Goal: Task Accomplishment & Management: Manage account settings

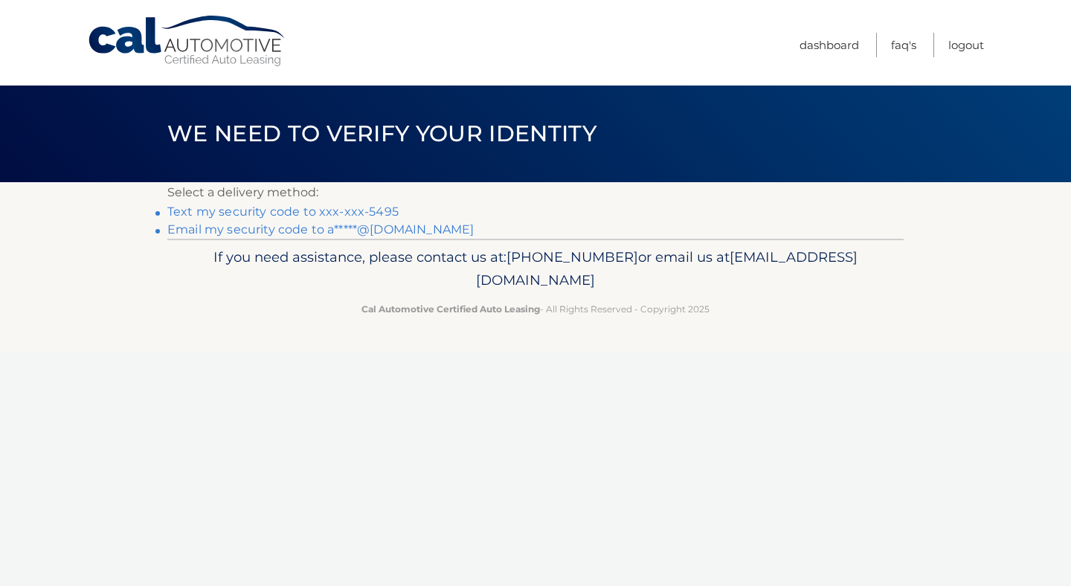
click at [336, 211] on link "Text my security code to xxx-xxx-5495" at bounding box center [282, 212] width 231 height 14
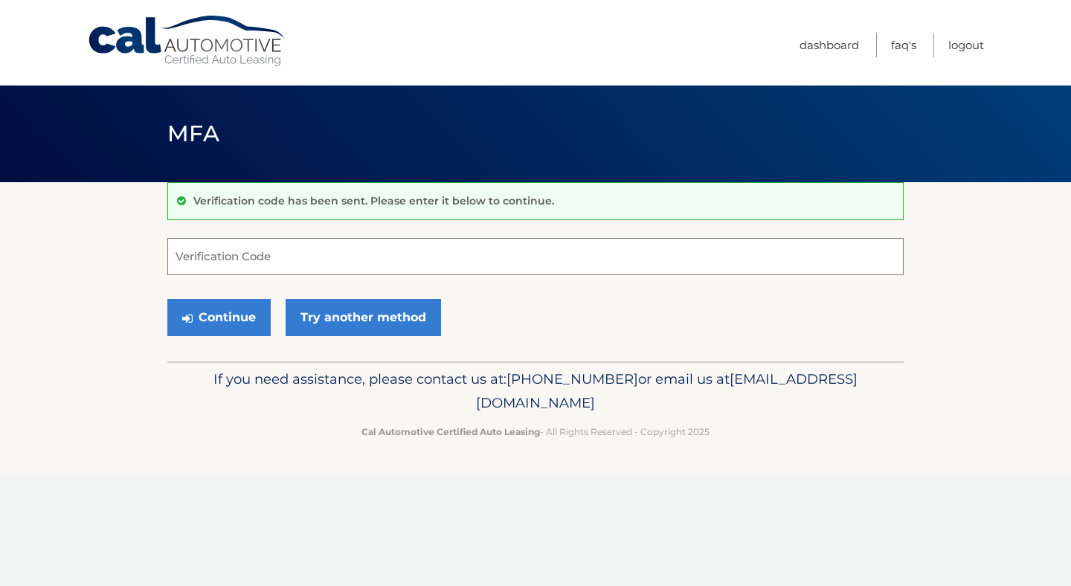
click at [274, 256] on input "Verification Code" at bounding box center [535, 256] width 737 height 37
click at [342, 324] on link "Try another method" at bounding box center [364, 317] width 156 height 37
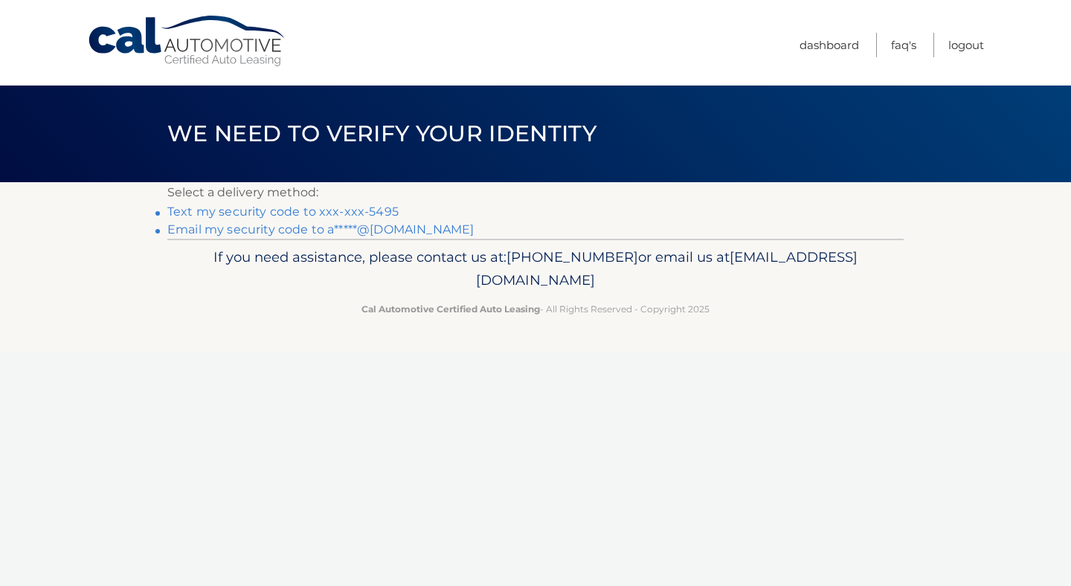
click at [310, 234] on link "Email my security code to a*****@gmail.com" at bounding box center [320, 229] width 307 height 14
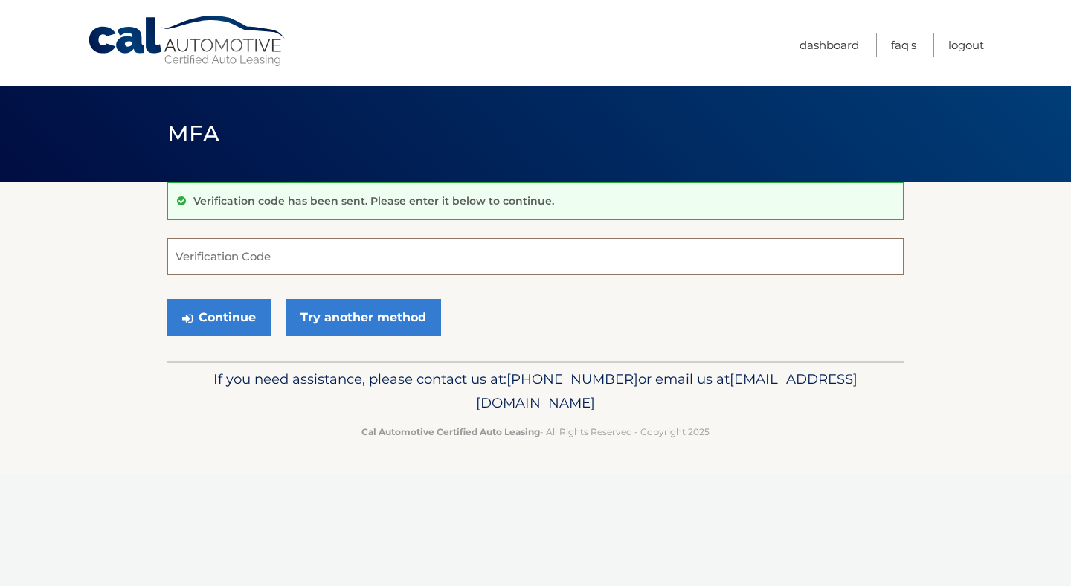
click at [262, 260] on input "Verification Code" at bounding box center [535, 256] width 737 height 37
type input "200243"
click at [235, 313] on button "Continue" at bounding box center [218, 317] width 103 height 37
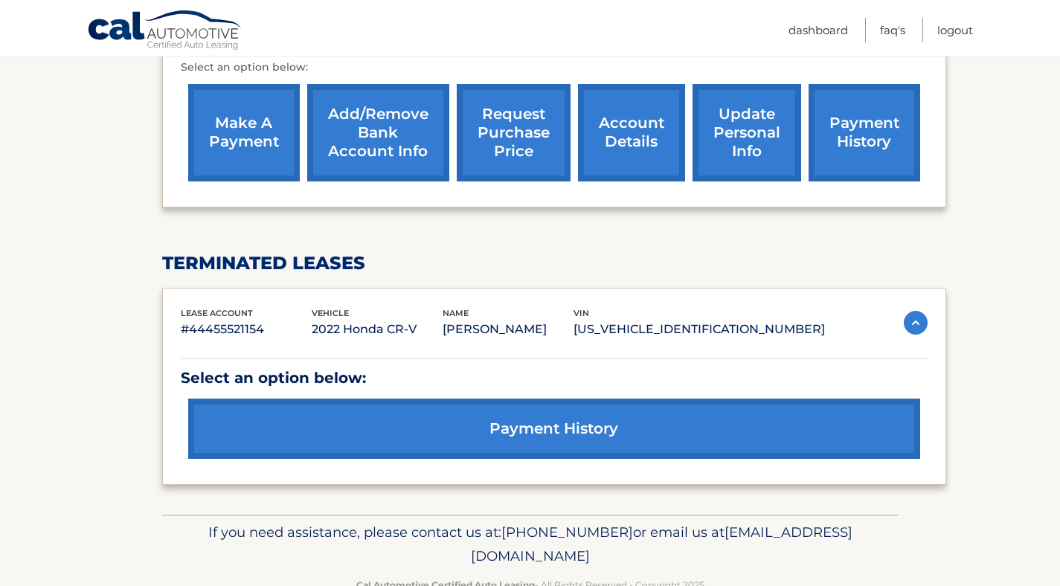
scroll to position [481, 0]
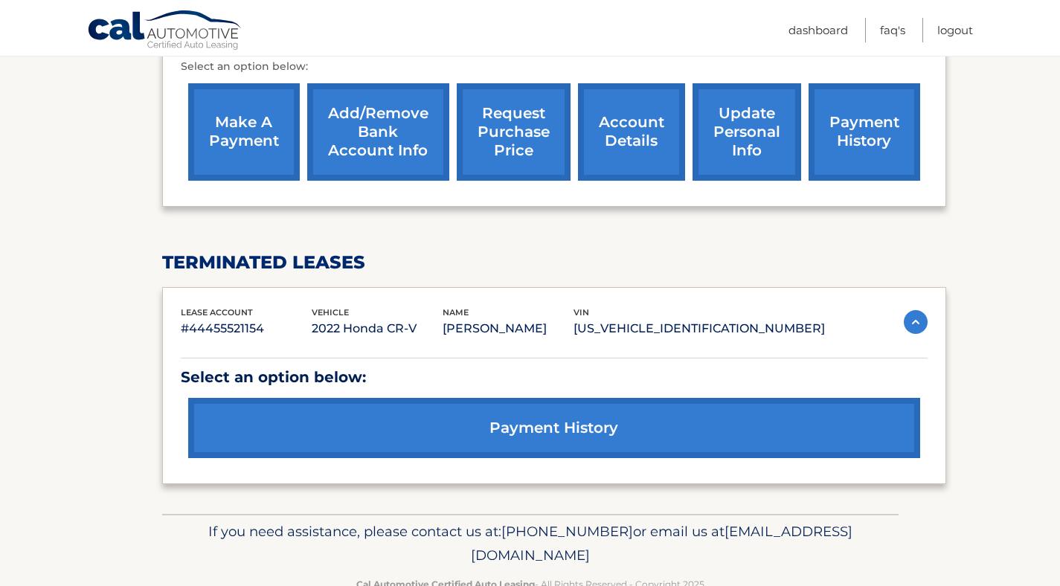
click at [410, 421] on link "payment history" at bounding box center [554, 428] width 732 height 60
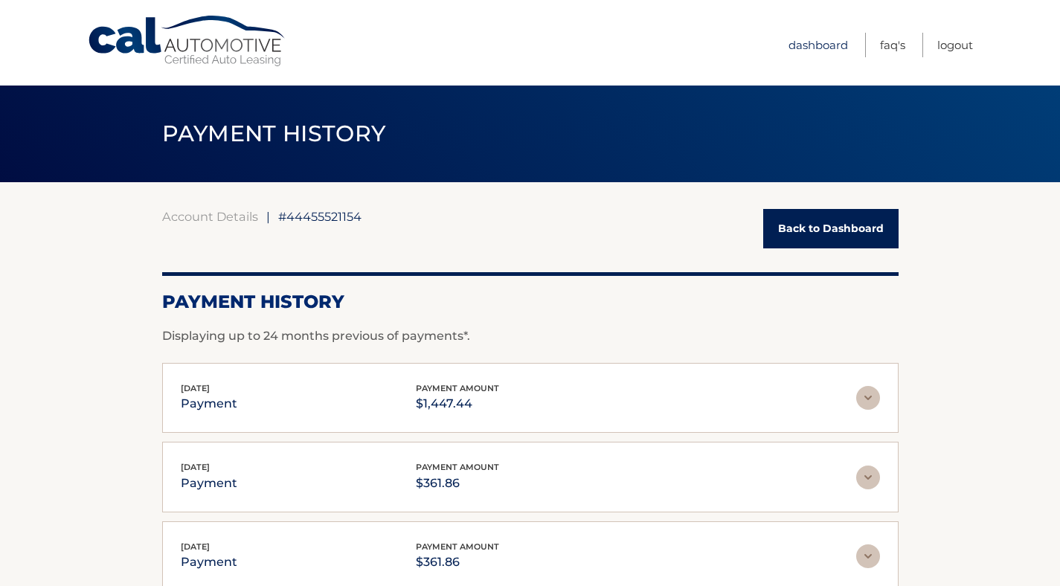
click at [813, 45] on link "Dashboard" at bounding box center [819, 45] width 60 height 25
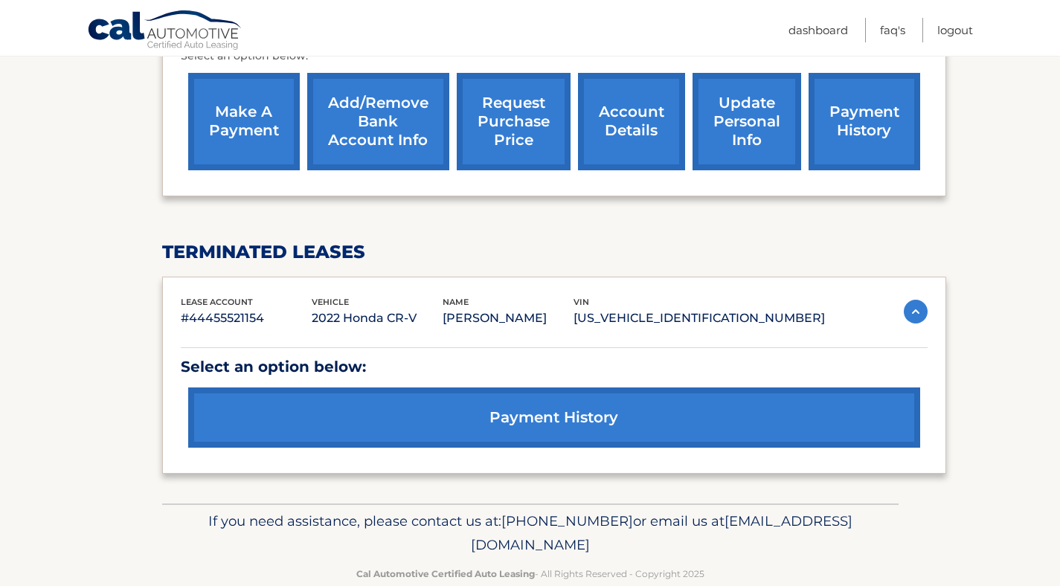
scroll to position [521, 0]
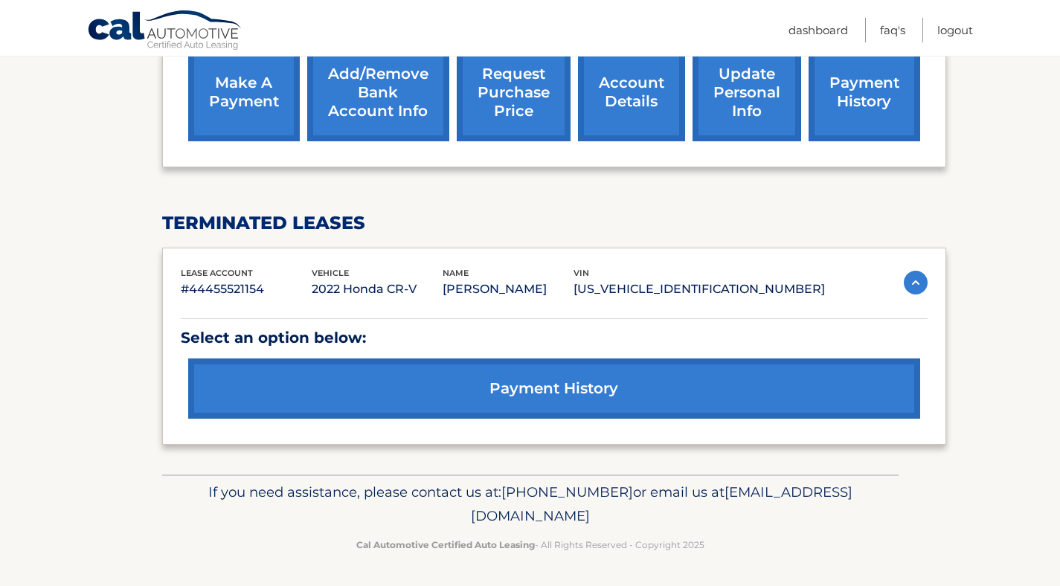
click at [632, 116] on link "account details" at bounding box center [631, 92] width 107 height 97
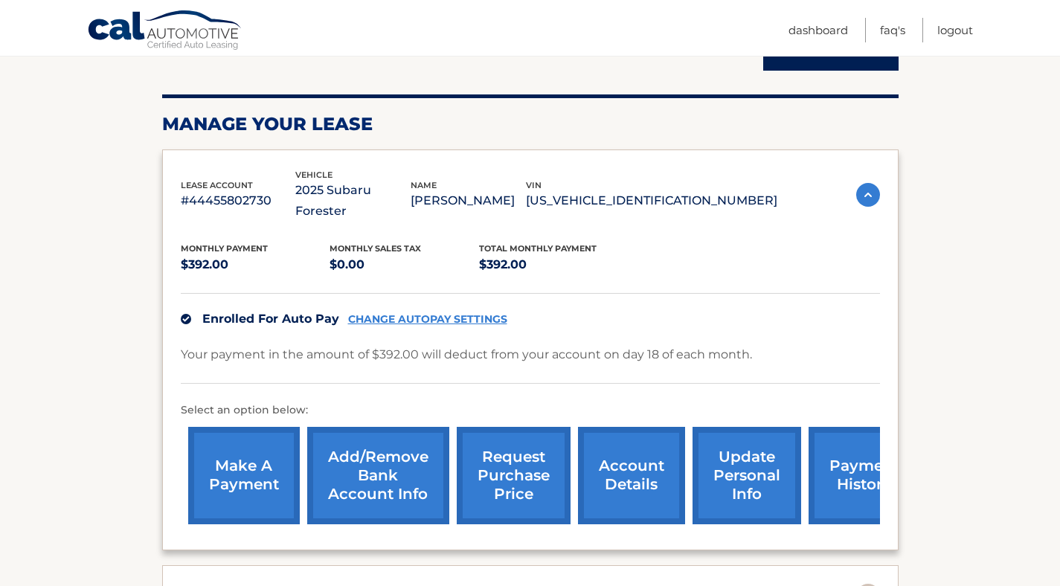
scroll to position [180, 0]
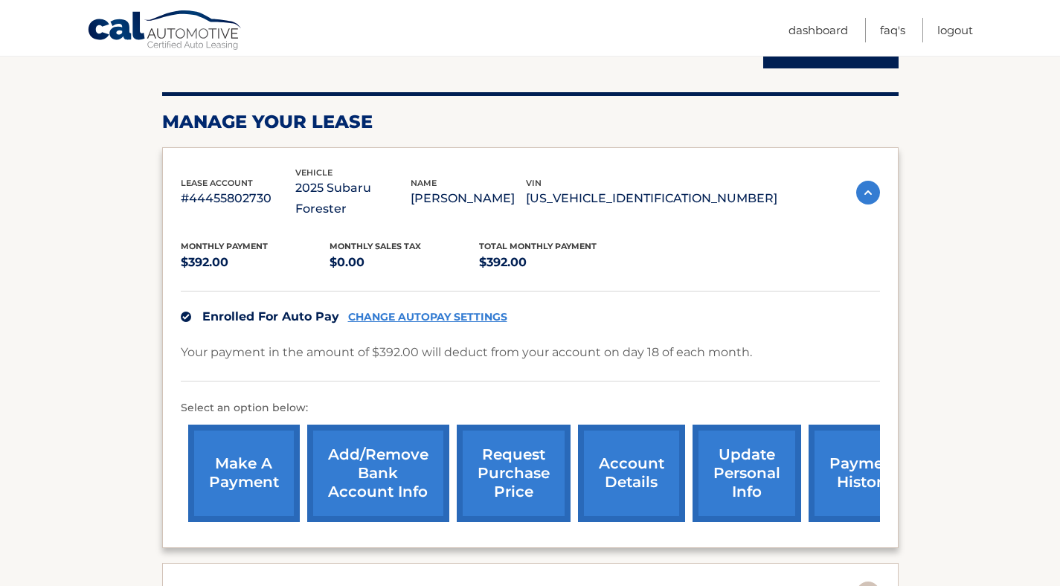
click at [745, 466] on link "update personal info" at bounding box center [747, 473] width 109 height 97
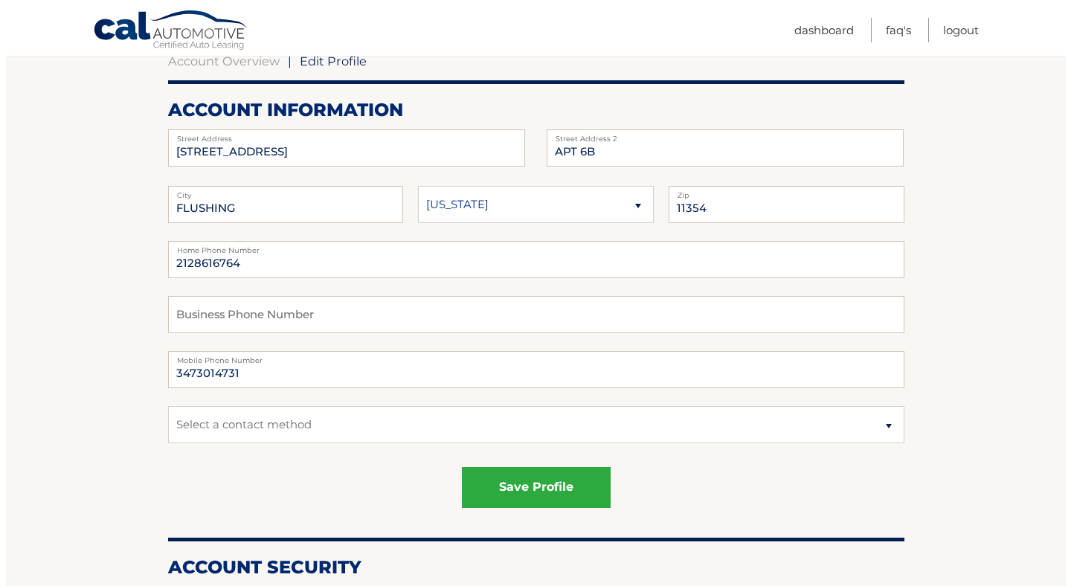
scroll to position [153, 0]
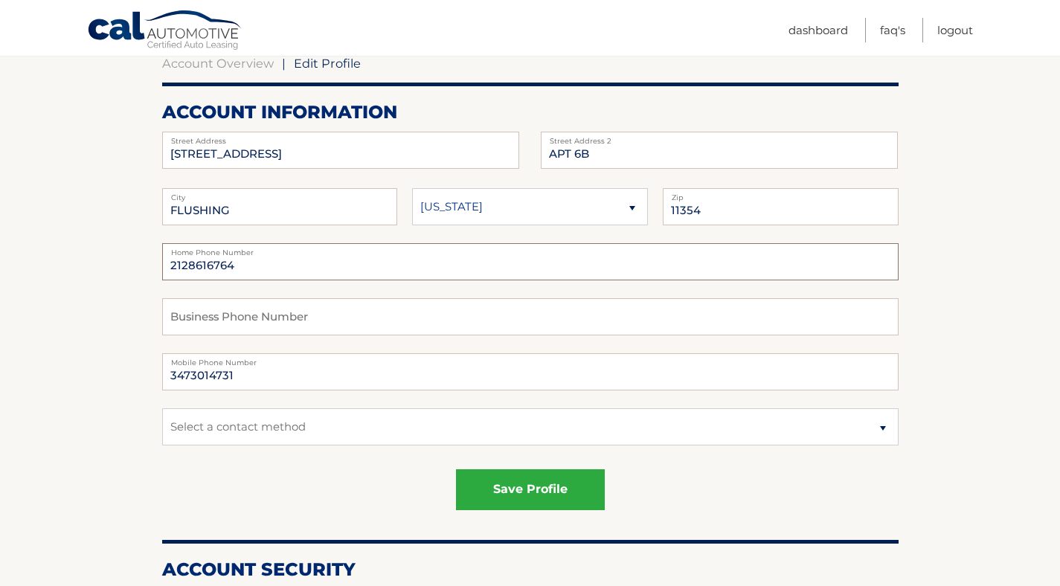
click at [243, 268] on input "2128616764" at bounding box center [530, 261] width 737 height 37
type input "2"
type input "9176405495"
click at [262, 375] on input "3473014731" at bounding box center [530, 371] width 737 height 37
type input "3"
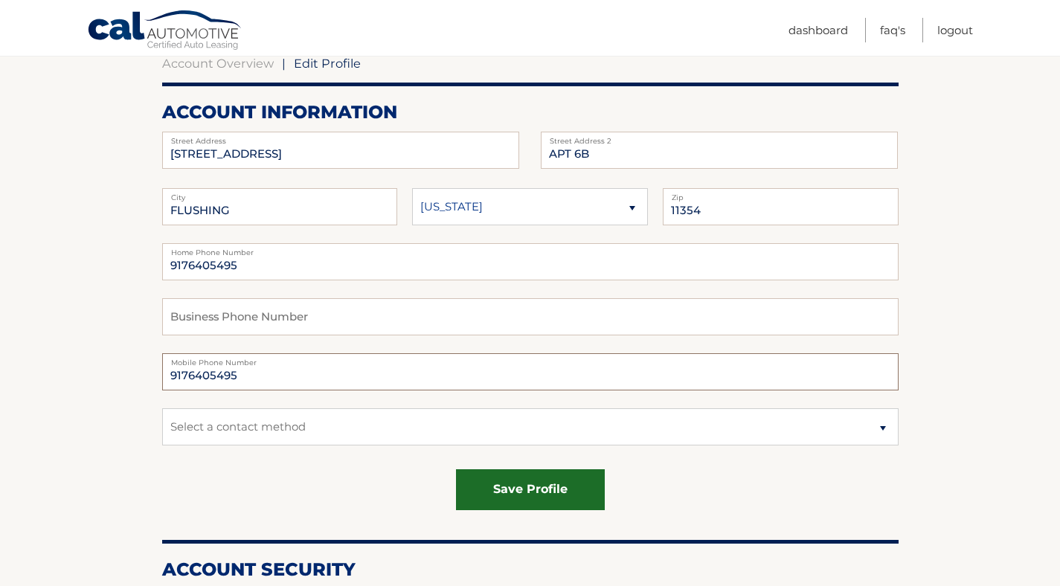
type input "9176405495"
click at [493, 485] on button "save profile" at bounding box center [530, 489] width 149 height 41
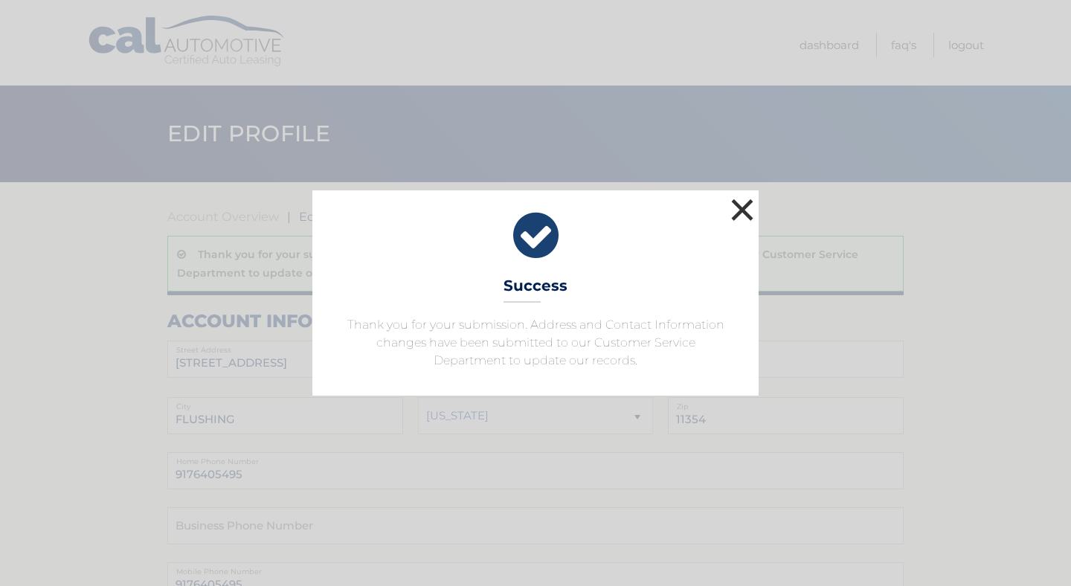
click at [742, 211] on button "×" at bounding box center [743, 210] width 30 height 30
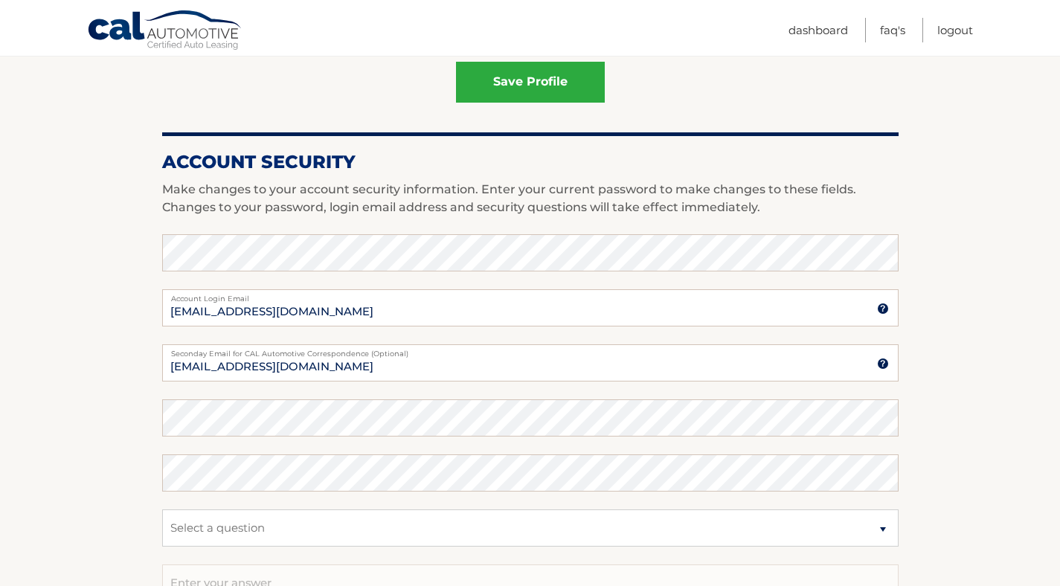
scroll to position [618, 0]
